Goal: Information Seeking & Learning: Learn about a topic

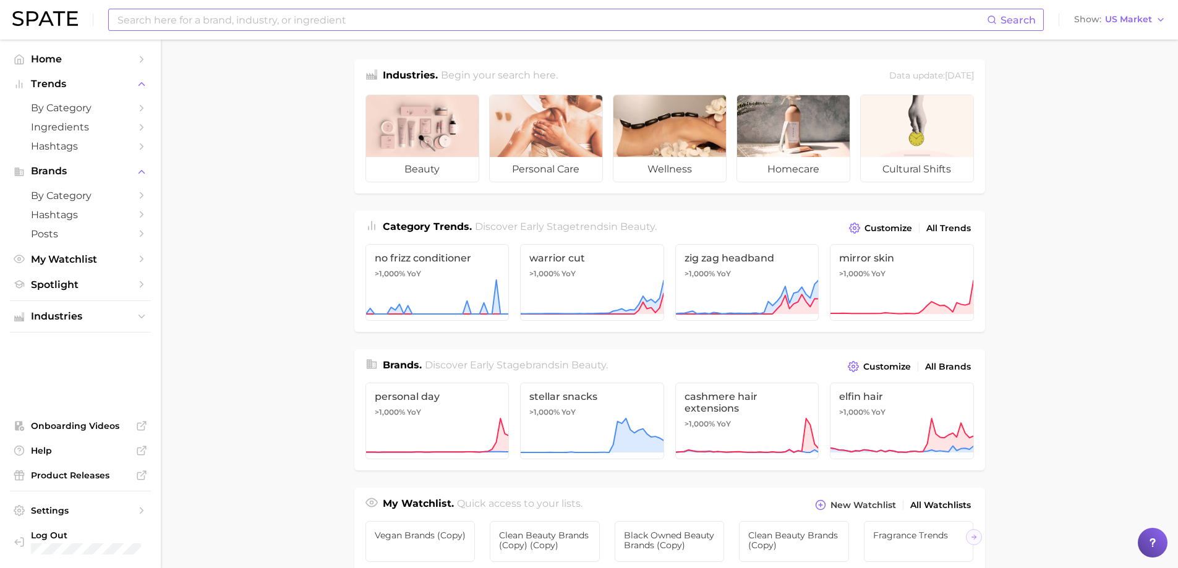
click at [358, 17] on input at bounding box center [551, 19] width 871 height 21
type input "amber fragrances"
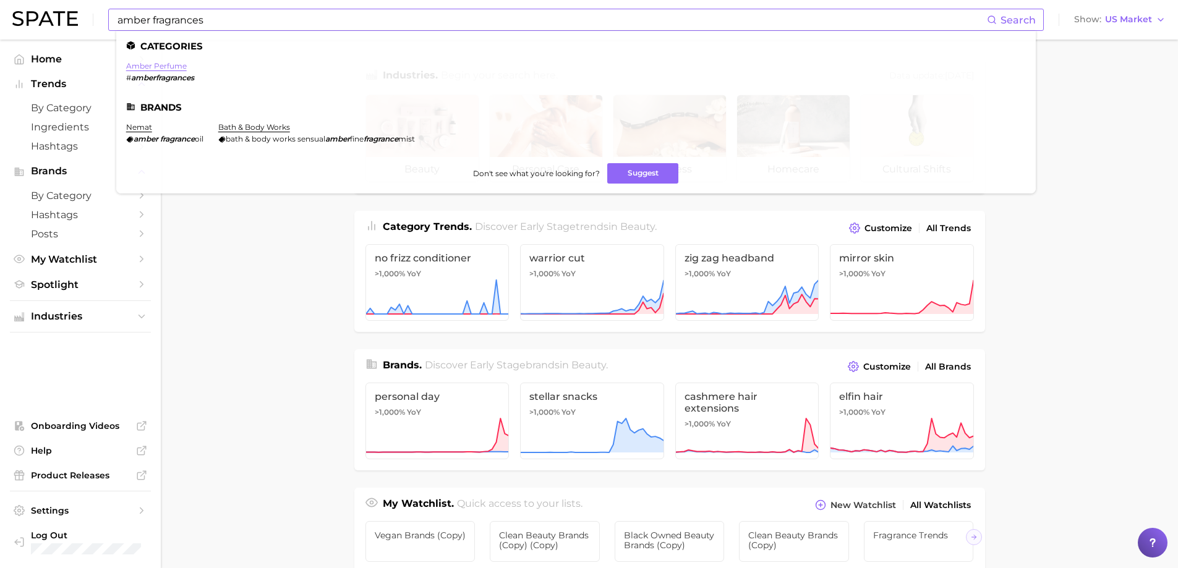
click at [174, 65] on link "amber perfume" at bounding box center [156, 65] width 61 height 9
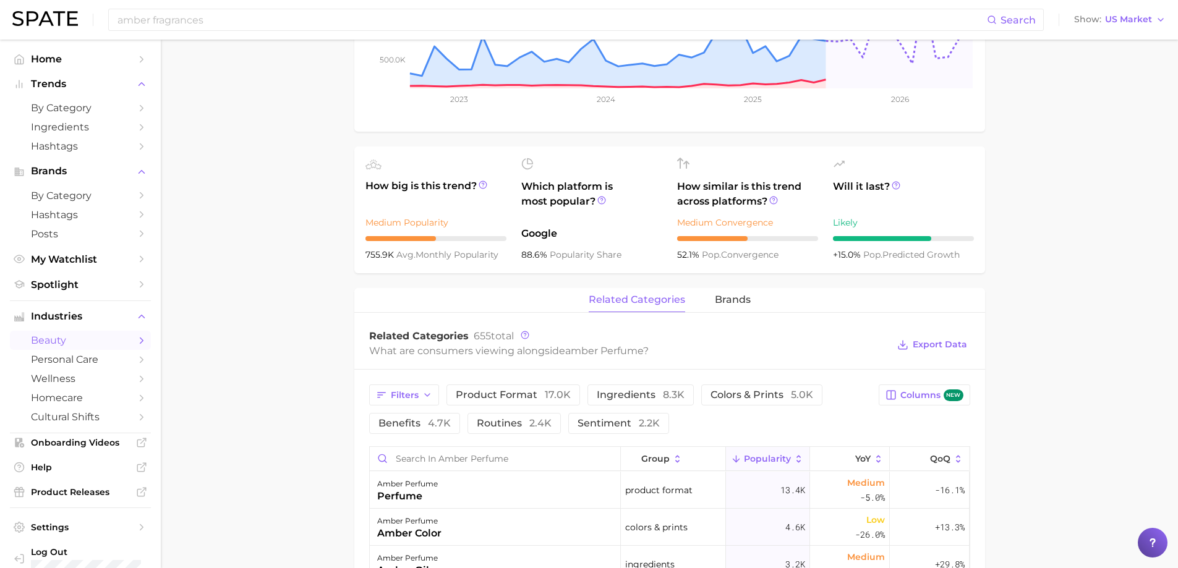
scroll to position [495, 0]
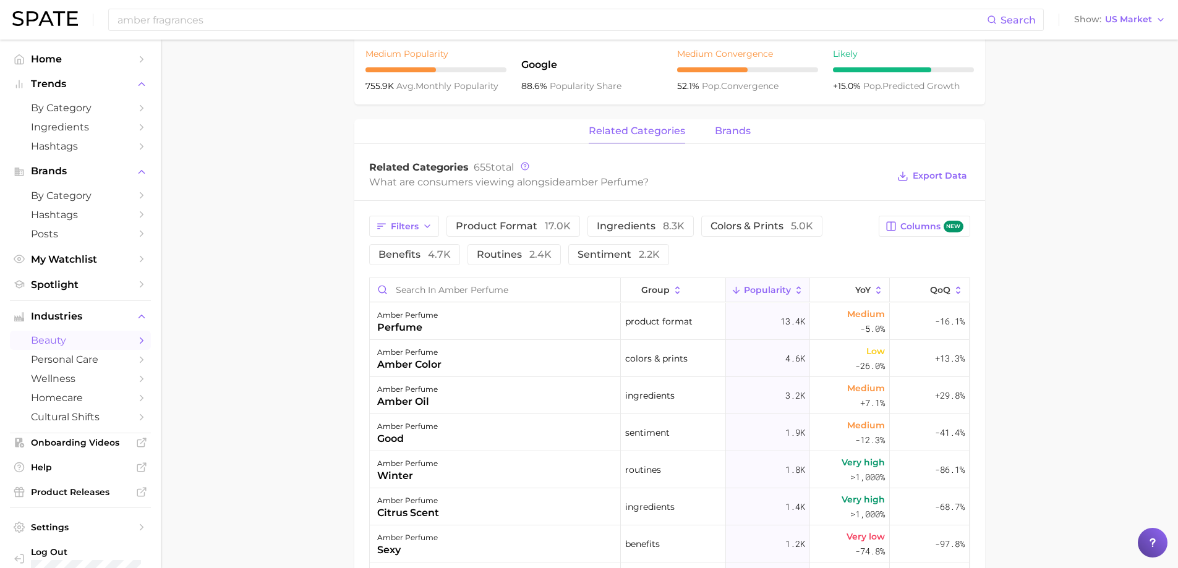
click at [732, 131] on span "brands" at bounding box center [733, 131] width 36 height 11
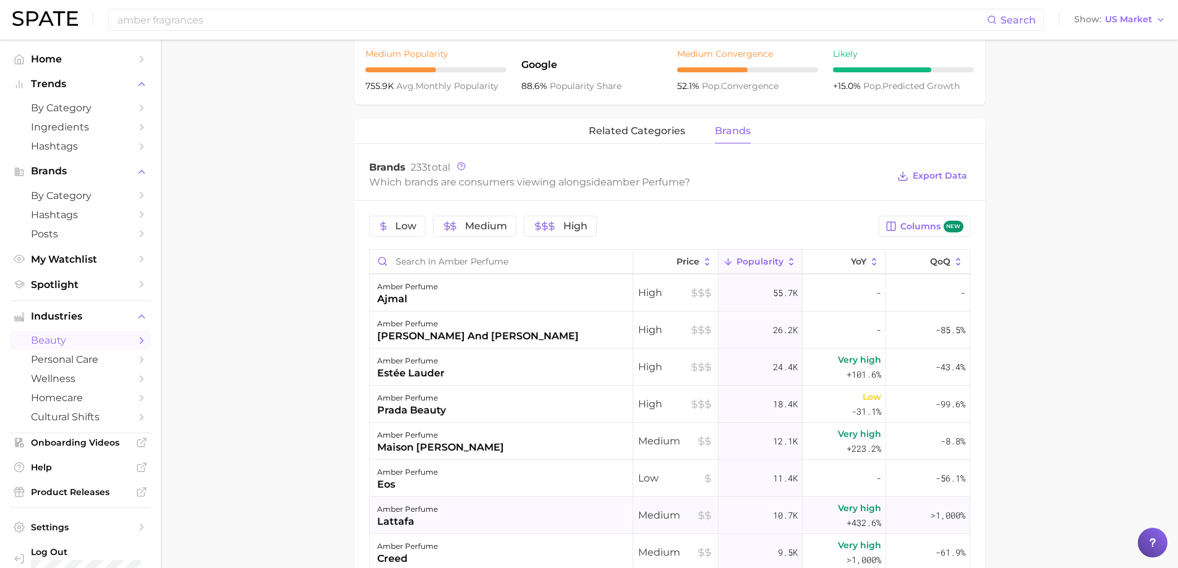
scroll to position [0, 0]
